Goal: Transaction & Acquisition: Purchase product/service

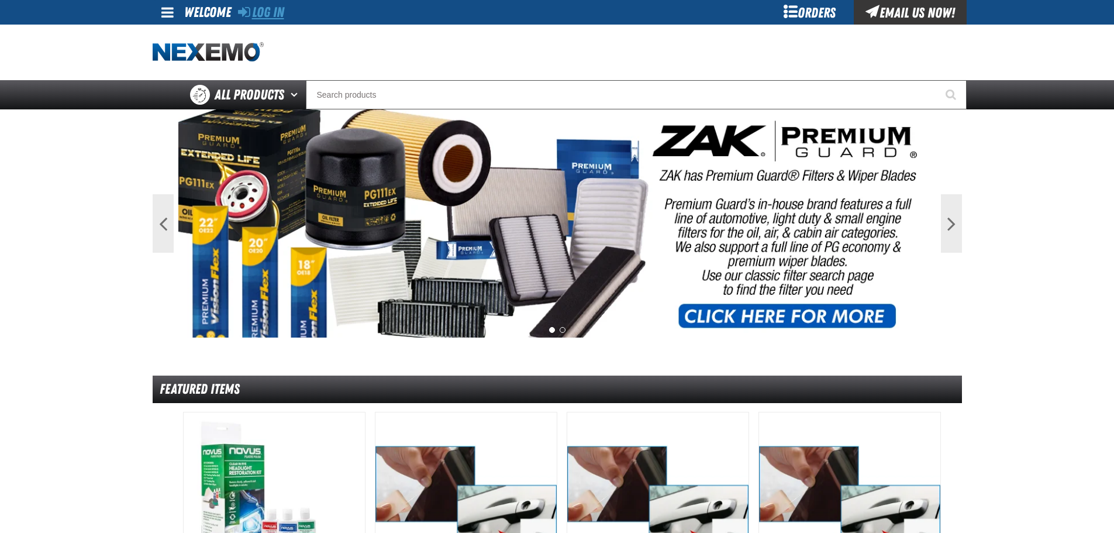
click at [265, 11] on link "Log In" at bounding box center [261, 12] width 46 height 16
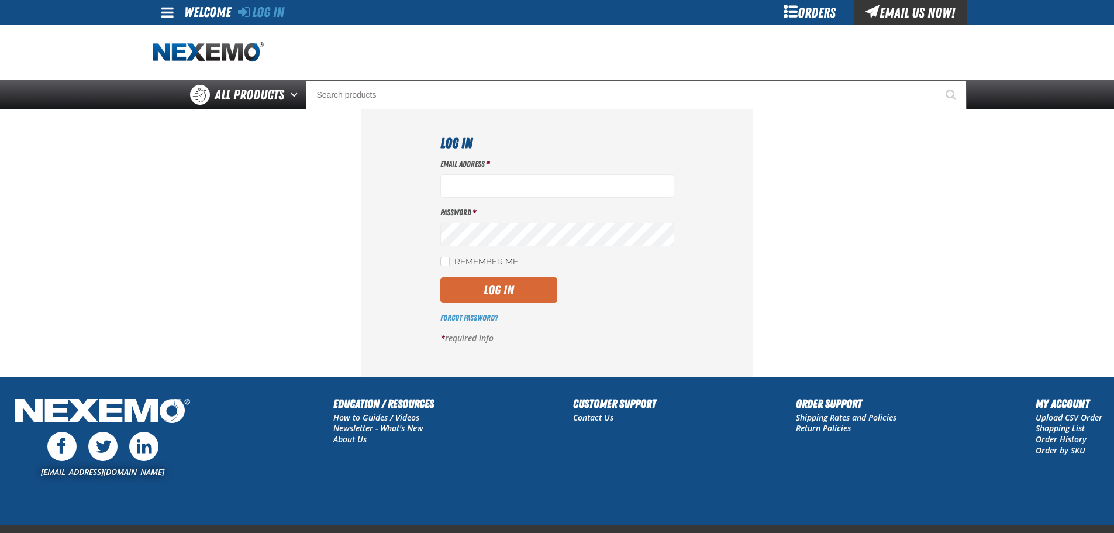
type input "[EMAIL_ADDRESS][DOMAIN_NAME]"
click at [501, 286] on button "Log In" at bounding box center [498, 290] width 117 height 26
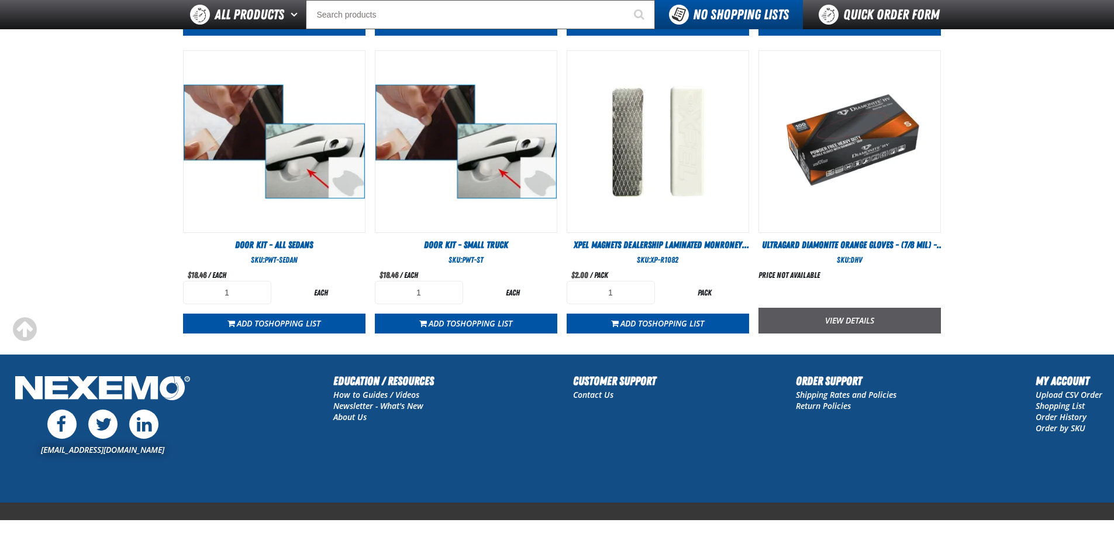
scroll to position [675, 0]
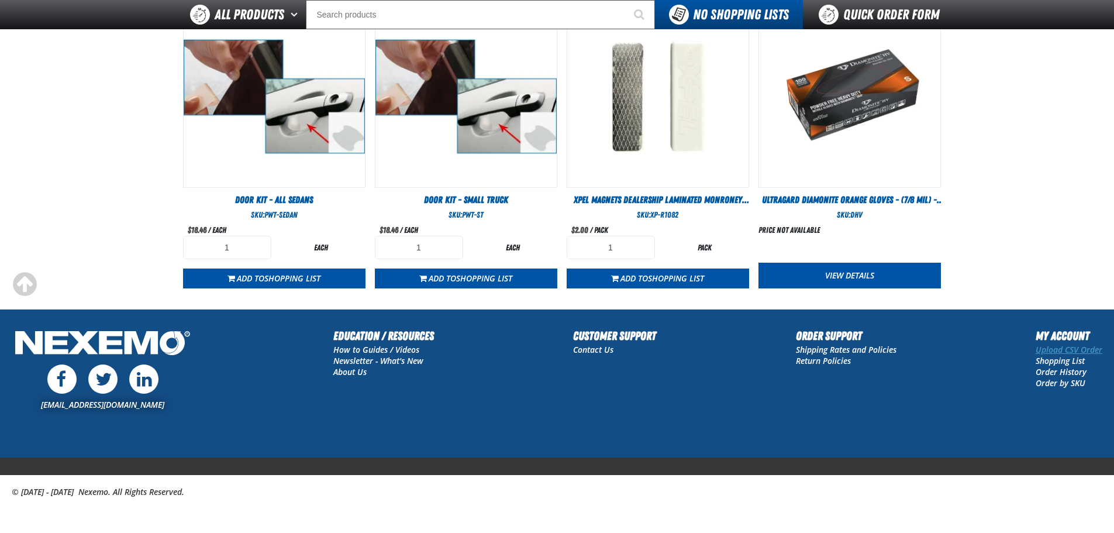
click at [1057, 349] on link "Upload CSV Order" at bounding box center [1069, 349] width 67 height 11
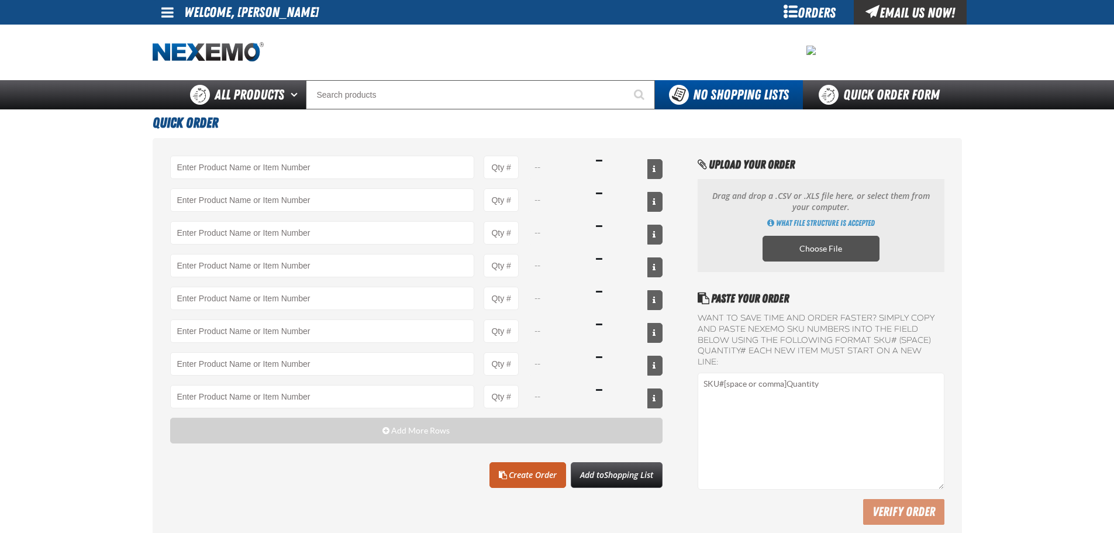
click at [811, 248] on label "Choose File" at bounding box center [821, 249] width 117 height 26
click at [0, 0] on input "Choose File" at bounding box center [0, 0] width 0 height 0
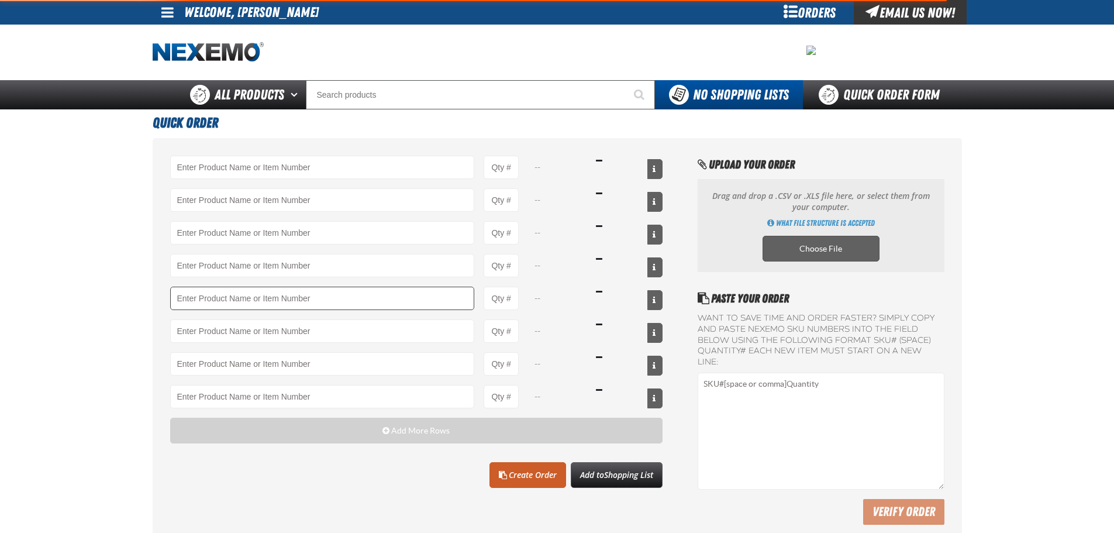
type input "A103 - Throttle Body and Intake Cleaner - ZAK Products"
type input "48"
type input "AC100 - Ventilation Treatment - ZAK Products"
type input "12"
type input "AC150 - Evaporator Core Cleaner - ZAK Products"
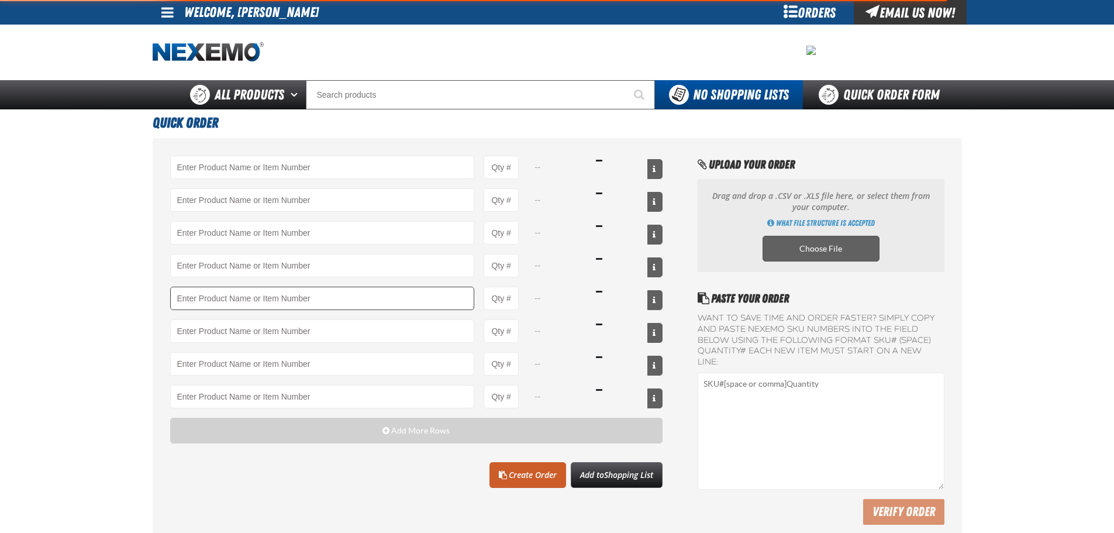
type input "12"
type input "AC160 - Bio-Zone (AMP) Anti-Microbial Protection- ZAK Products (12 per case)"
type input "12"
type input "AC165 - Bio-Zone Natural Odor Eliminator - ZAK Products"
type input "12"
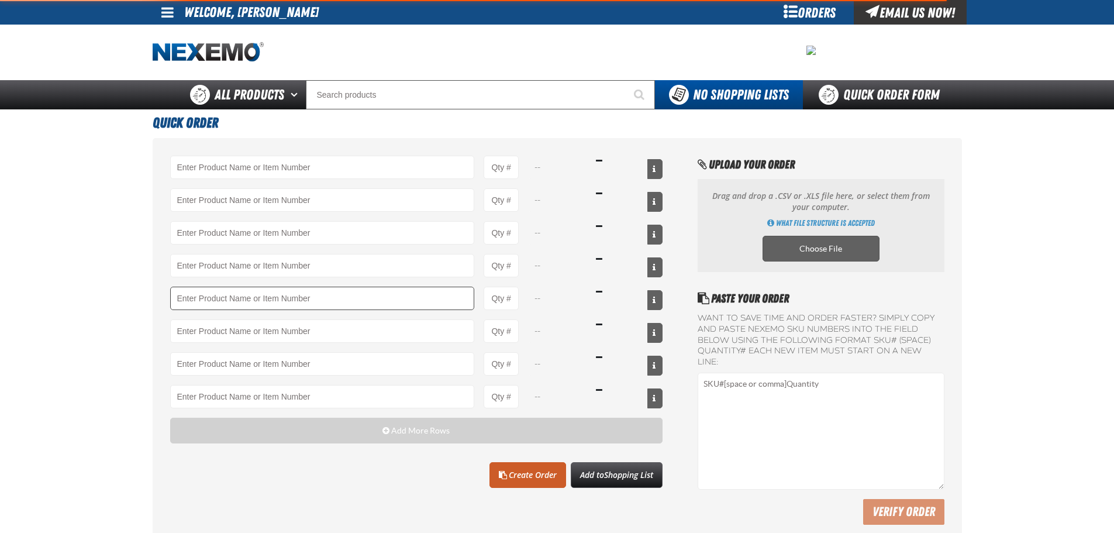
type input "ATK404 - Automatic Transmission Service Kit - ZAK Products"
type input "24"
type input "B304 - Battery Service Kit - Cleaner & Protector with Anti-Corrosion Pads - ZAK…"
type input "36"
type input "C500 - Synthetic Engine Oil Booster - ZAK Products"
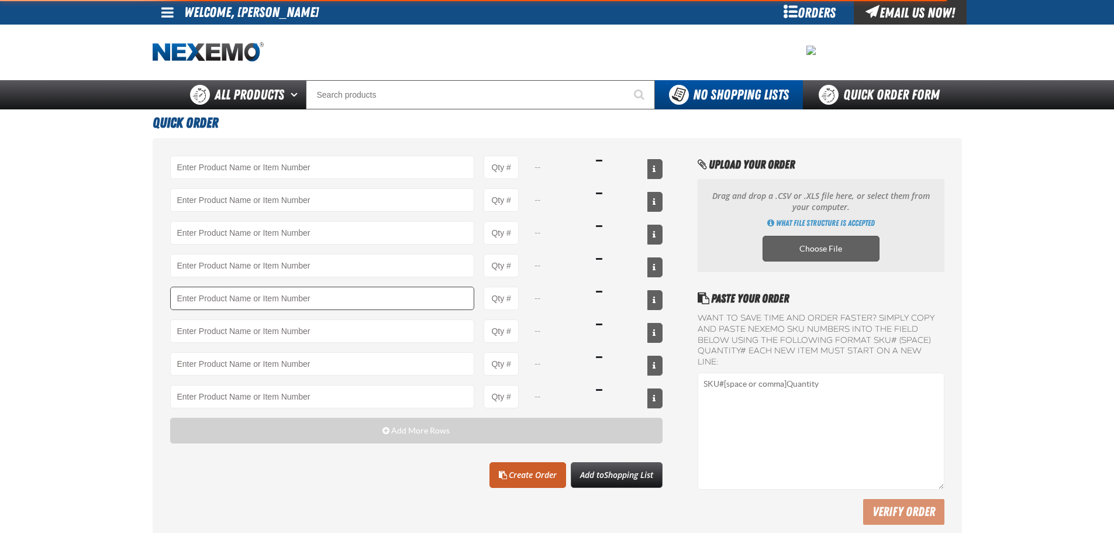
type input "120"
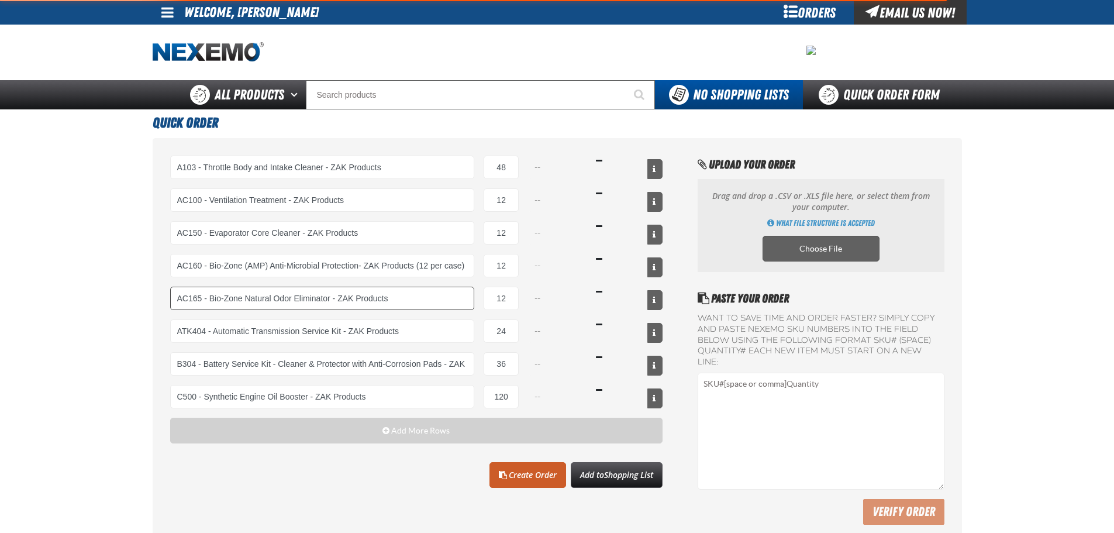
select select "can"
select select "bottle"
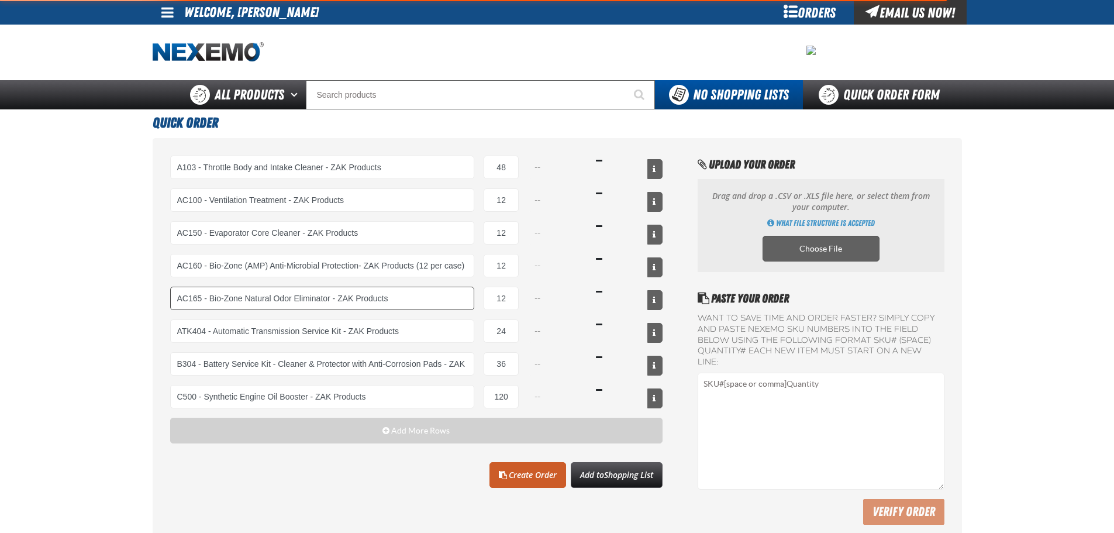
select select "kit"
select select "bottle"
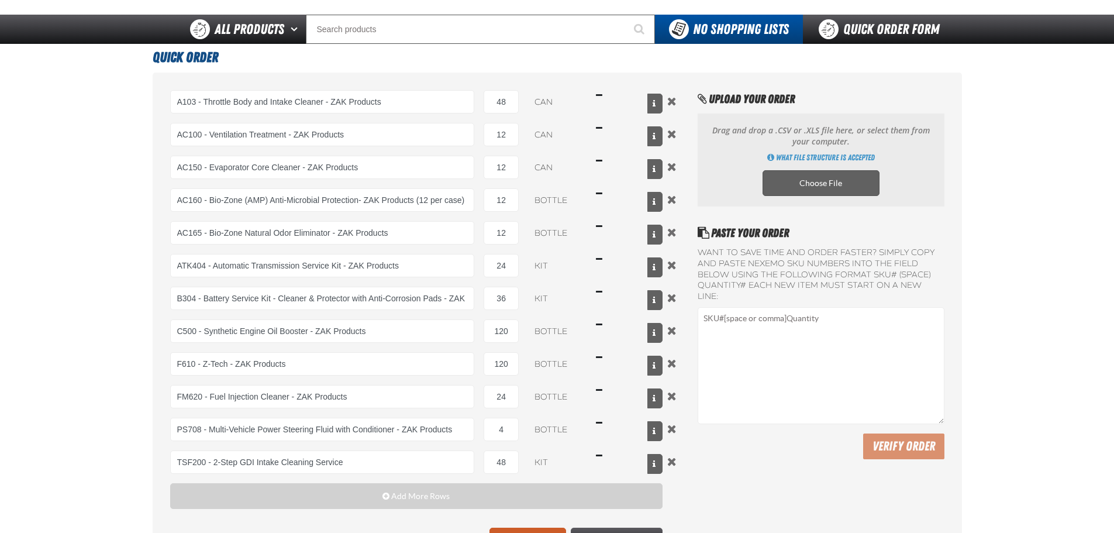
scroll to position [234, 0]
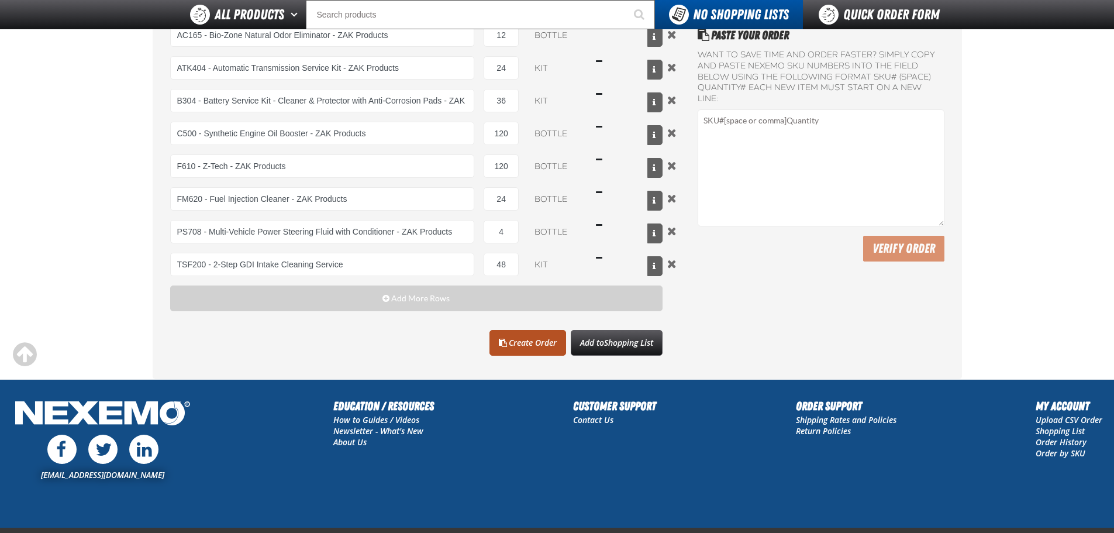
click at [519, 340] on link "Create Order" at bounding box center [527, 343] width 77 height 26
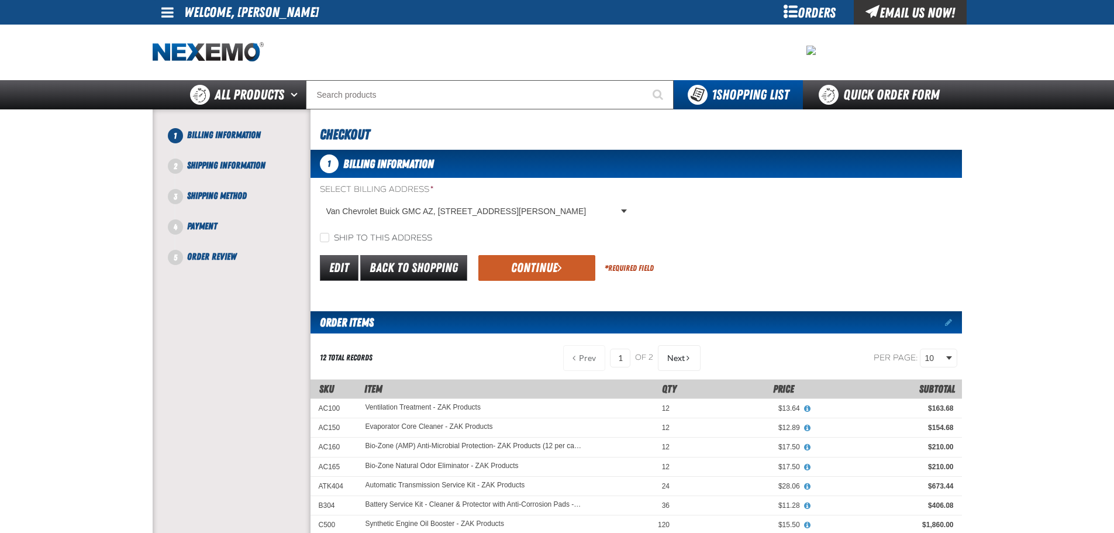
click at [332, 239] on label "Ship to this address" at bounding box center [376, 238] width 112 height 11
click at [329, 239] on input "Ship to this address" at bounding box center [324, 237] width 9 height 9
checkbox input "true"
click at [548, 265] on button "Continue" at bounding box center [536, 268] width 117 height 26
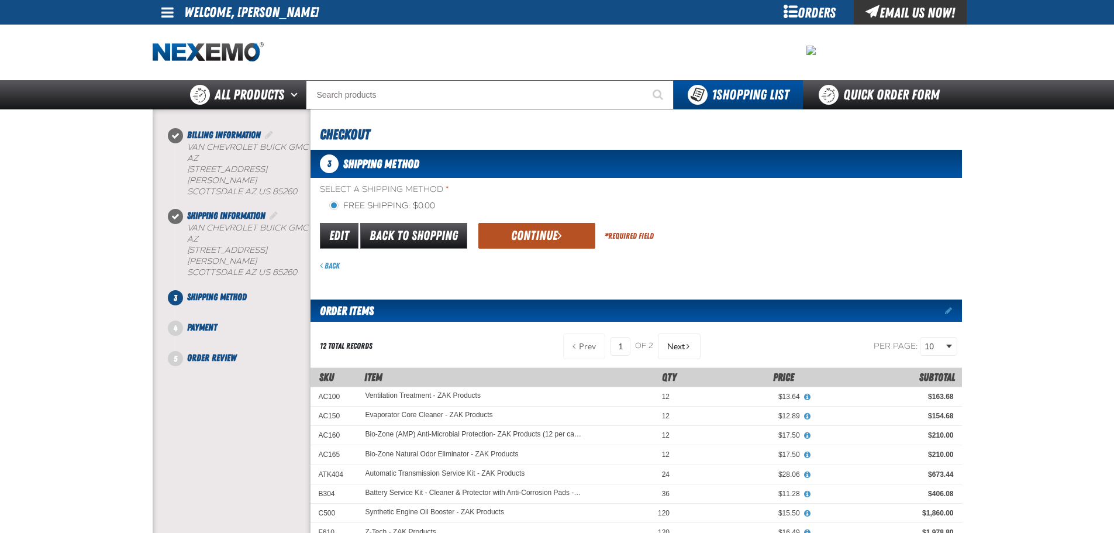
click at [527, 230] on button "Continue" at bounding box center [536, 236] width 117 height 26
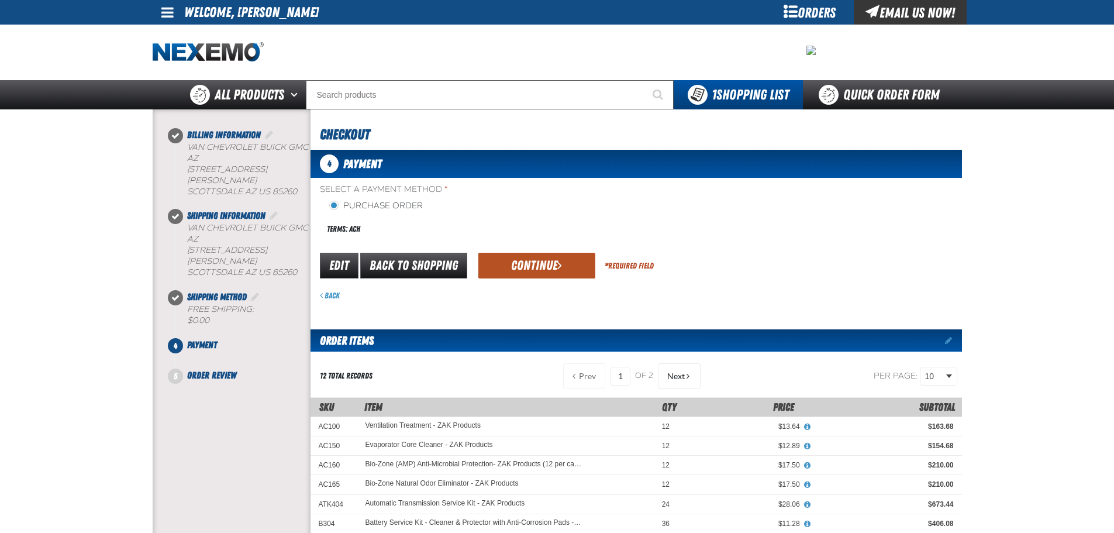
click at [529, 265] on button "Continue" at bounding box center [536, 266] width 117 height 26
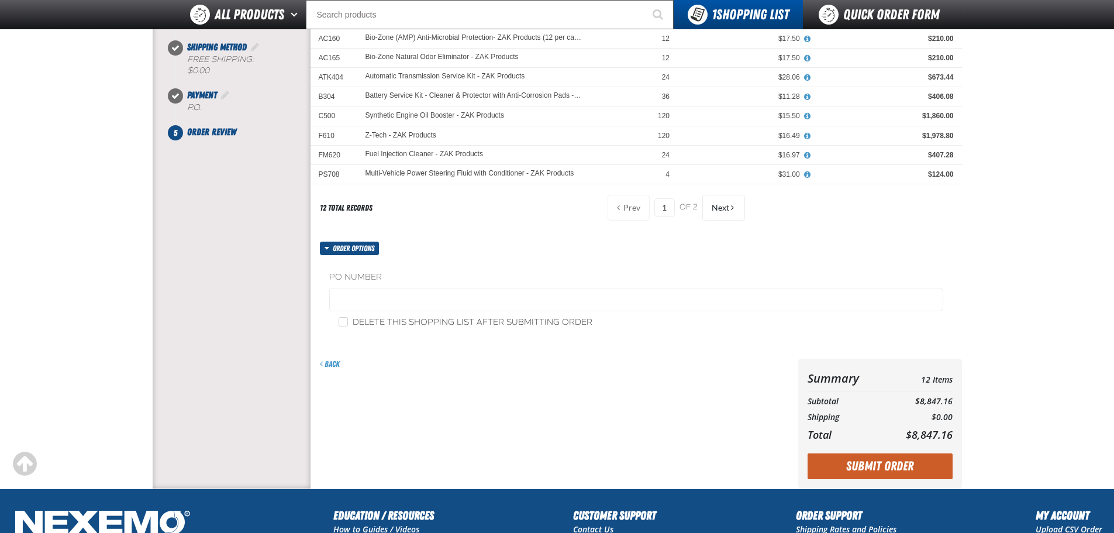
scroll to position [234, 0]
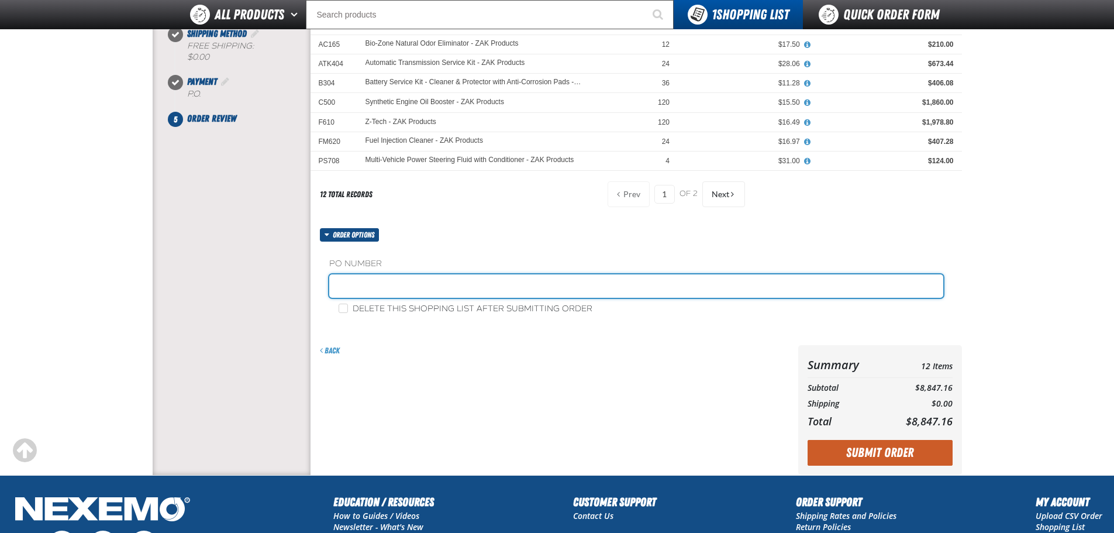
click at [343, 284] on input "text" at bounding box center [636, 285] width 614 height 23
type input "ZAK237"
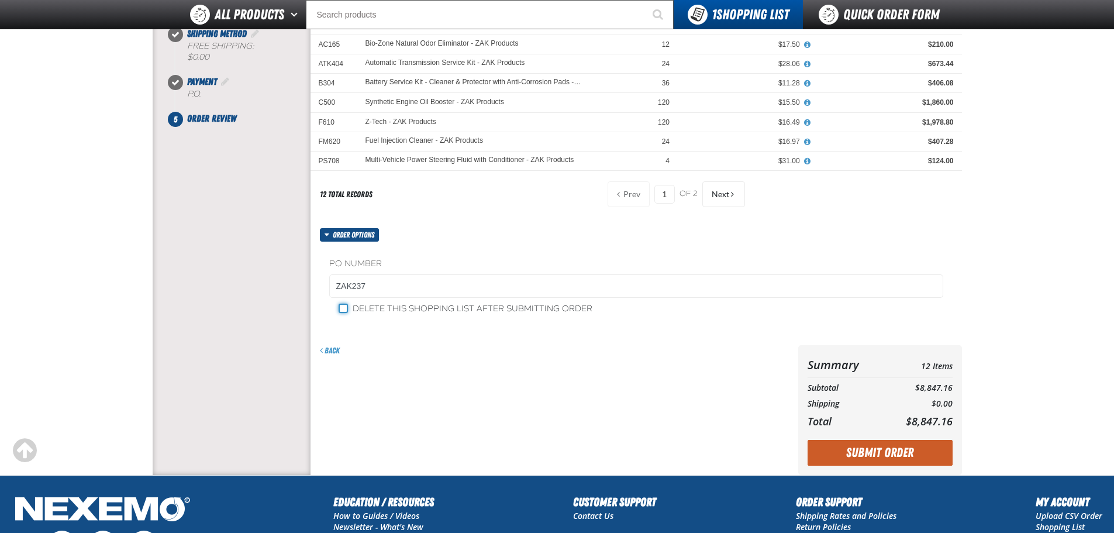
click at [346, 312] on input "Delete this shopping list after submitting order" at bounding box center [343, 307] width 9 height 9
checkbox input "true"
click at [900, 447] on button "Submit Order" at bounding box center [880, 453] width 145 height 26
